Goal: Task Accomplishment & Management: Manage account settings

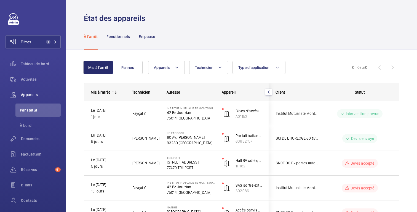
scroll to position [107, 0]
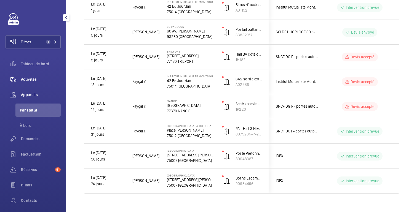
click at [27, 78] on font "Activités" at bounding box center [29, 79] width 16 height 4
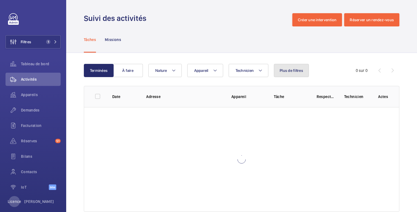
click at [283, 73] on button "Plus de filtres" at bounding box center [291, 70] width 35 height 13
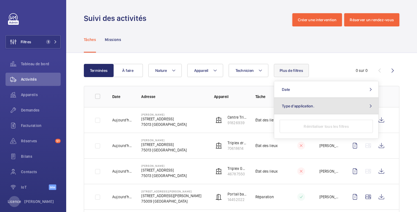
click at [286, 105] on font "Type d'application." at bounding box center [298, 106] width 33 height 4
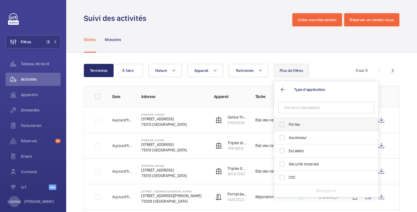
click at [289, 128] on label "Portes" at bounding box center [322, 124] width 96 height 13
click at [288, 128] on input "Portes" at bounding box center [282, 124] width 11 height 11
checkbox input "true"
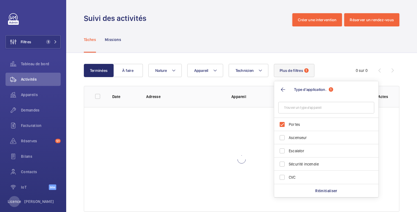
click at [256, 43] on div "Tâches Missions" at bounding box center [242, 39] width 316 height 26
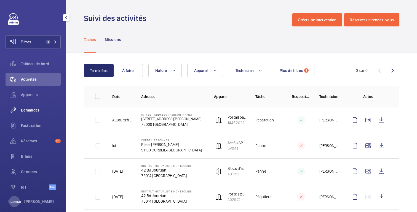
click at [37, 111] on font "Demandes" at bounding box center [30, 110] width 19 height 4
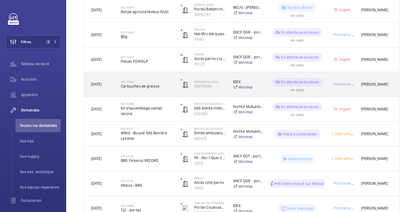
scroll to position [211, 0]
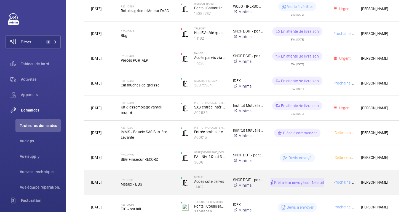
click at [261, 190] on div "SNCF DGIF - portes automatiques Minimal" at bounding box center [245, 183] width 37 height 22
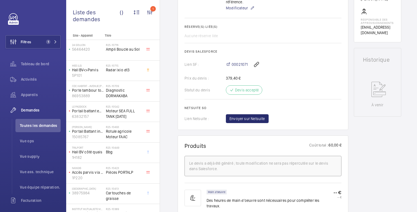
scroll to position [204, 0]
click at [240, 65] on font "00021071" at bounding box center [240, 64] width 16 height 4
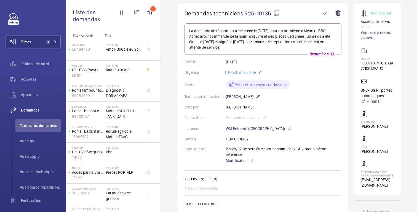
scroll to position [0, 0]
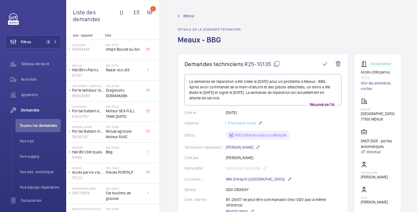
click at [276, 61] on mat-icon at bounding box center [276, 64] width 7 height 7
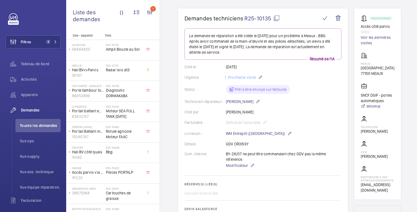
scroll to position [47, 0]
click at [378, 39] on font "Voir les dernières visites" at bounding box center [376, 39] width 30 height 10
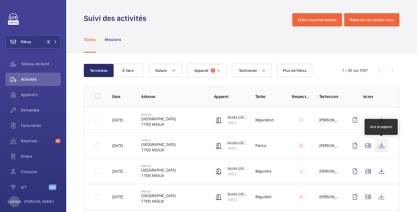
click at [381, 148] on wm-front-icon-button at bounding box center [381, 145] width 13 height 13
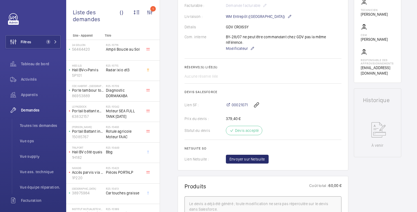
scroll to position [164, 0]
click at [235, 105] on font "00021071" at bounding box center [240, 104] width 16 height 4
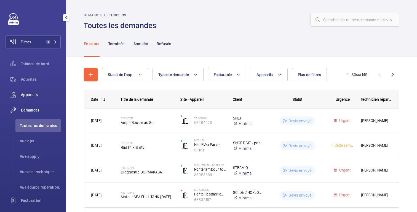
click at [36, 93] on font "Appareils" at bounding box center [29, 95] width 17 height 4
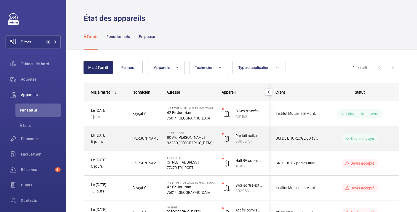
click at [337, 140] on wm-front-pills-cell "Devis envoyé" at bounding box center [360, 138] width 69 height 9
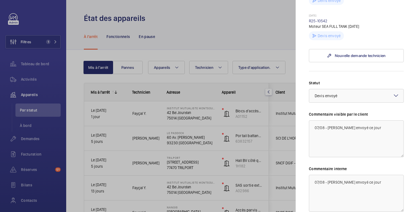
scroll to position [208, 0]
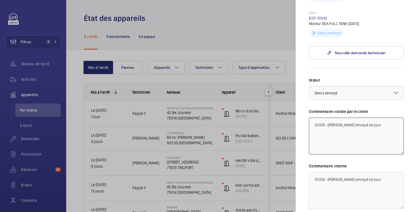
click at [312, 119] on textarea "07/08 - [PERSON_NAME] envoyé ce jour" at bounding box center [356, 136] width 95 height 37
drag, startPoint x: 366, startPoint y: 117, endPoint x: 309, endPoint y: 116, distance: 56.9
click at [309, 118] on textarea "11/08 - Relance faite ce jour 07/08 - Devis envoyé ce jour" at bounding box center [356, 136] width 95 height 37
type textarea "11/08 - Relance faite ce jour 07/08 - Devis envoyé ce jour"
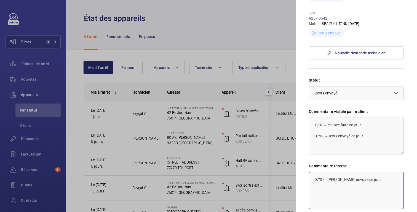
click at [313, 173] on textarea "07/08 - [PERSON_NAME] envoyé ce jour" at bounding box center [356, 190] width 95 height 37
paste textarea "11/08 - Relance faite ce jour"
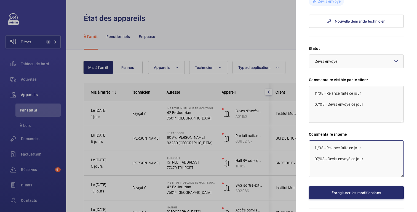
scroll to position [251, 0]
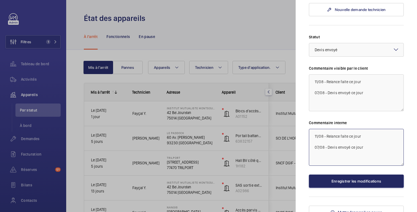
type textarea "11/08 - Relance faite ce jour 07/08 - Devis envoyé ce jour"
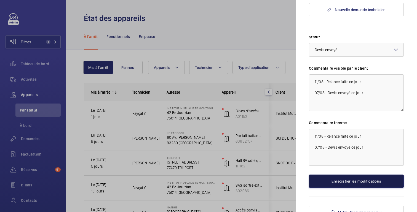
click at [351, 179] on button "Enregistrer les modifications" at bounding box center [356, 181] width 95 height 13
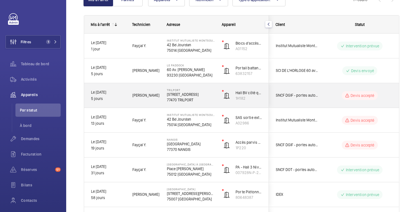
scroll to position [72, 0]
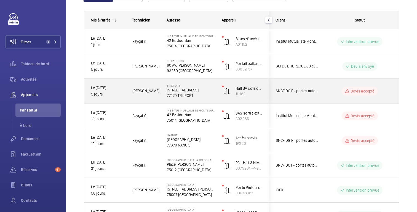
click at [332, 97] on div "Devis accepté" at bounding box center [356, 91] width 75 height 20
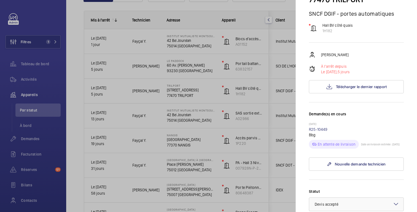
scroll to position [49, 0]
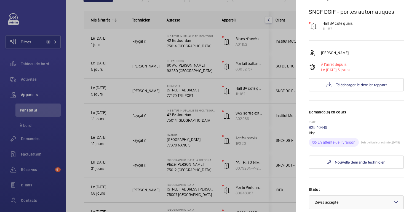
click at [282, 129] on div at bounding box center [208, 106] width 417 height 212
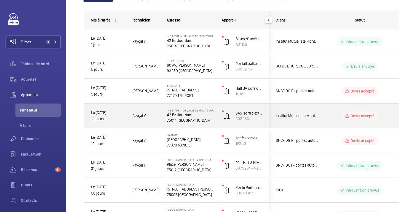
click at [334, 110] on div "Devis accepté" at bounding box center [356, 116] width 75 height 20
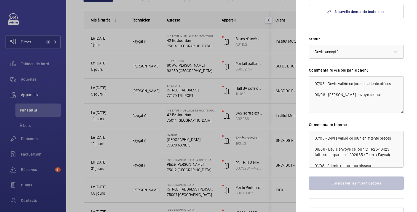
scroll to position [209, 0]
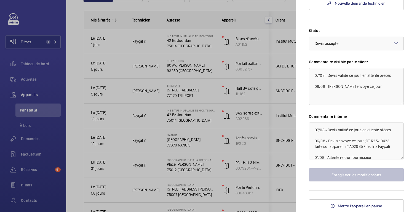
click at [277, 116] on div at bounding box center [208, 106] width 417 height 212
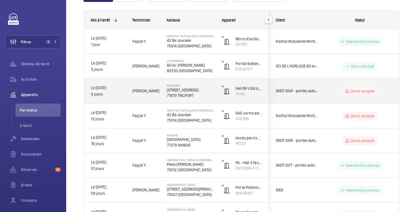
click at [337, 92] on wm-front-pills-cell "Devis accepté" at bounding box center [360, 91] width 69 height 9
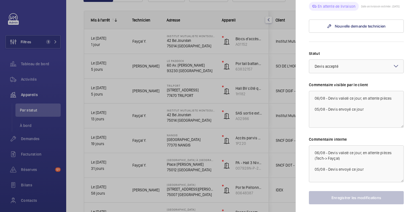
scroll to position [185, 0]
click at [291, 156] on div at bounding box center [208, 106] width 417 height 212
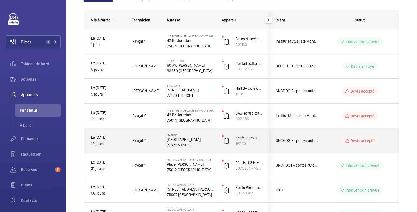
click at [339, 147] on div "Devis accepté" at bounding box center [356, 141] width 75 height 20
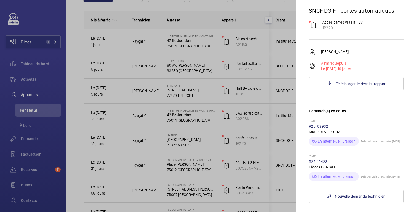
scroll to position [57, 0]
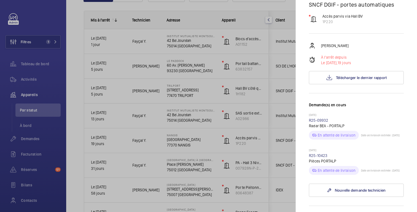
click at [286, 149] on div at bounding box center [208, 106] width 417 height 212
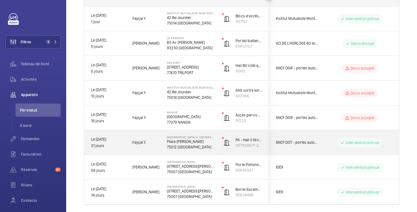
scroll to position [95, 0]
click at [336, 144] on wm-front-pills-cell "Intervention prévue" at bounding box center [360, 142] width 69 height 9
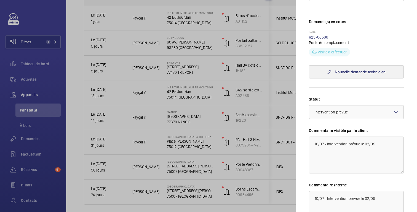
scroll to position [151, 0]
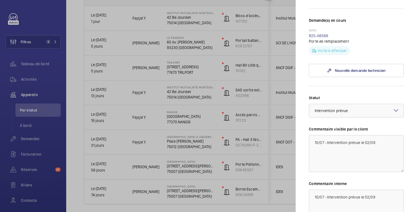
click at [291, 139] on div at bounding box center [208, 106] width 417 height 212
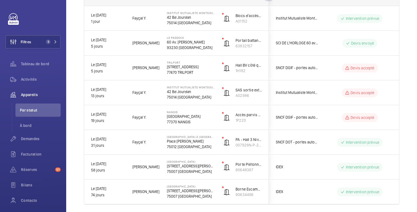
scroll to position [0, 0]
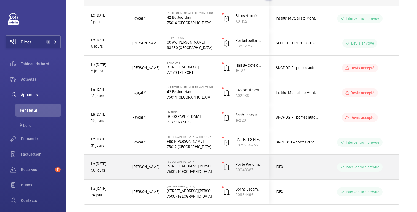
click at [326, 168] on wm-front-pills-cell "Intervention prévue" at bounding box center [360, 167] width 69 height 9
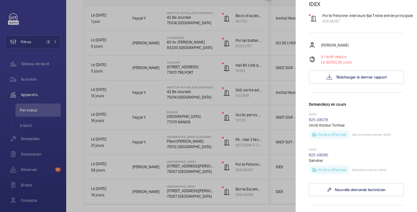
scroll to position [67, 0]
click at [288, 147] on div at bounding box center [208, 106] width 417 height 212
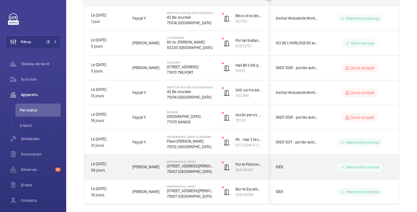
scroll to position [115, 0]
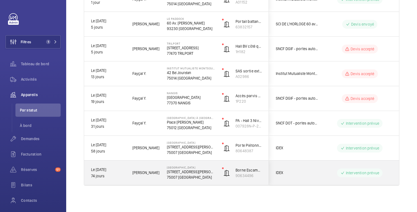
click at [331, 170] on wm-front-pills-cell "Intervention prévue" at bounding box center [360, 173] width 69 height 9
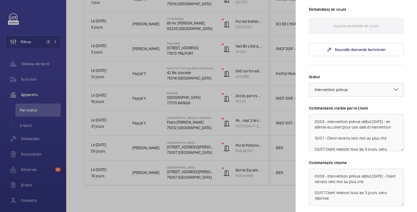
scroll to position [163, 0]
click at [274, 80] on div at bounding box center [208, 106] width 417 height 212
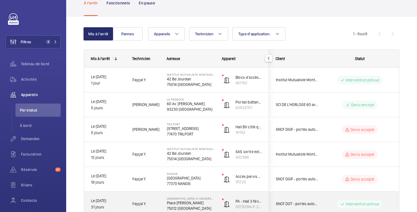
scroll to position [0, 0]
